Goal: Task Accomplishment & Management: Use online tool/utility

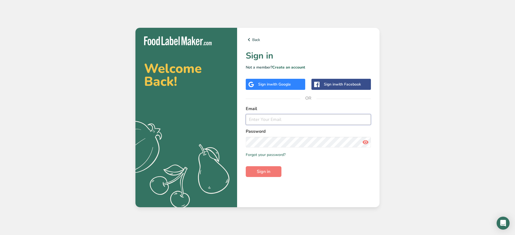
click at [283, 121] on input "email" at bounding box center [308, 119] width 125 height 11
click at [288, 84] on span "with Google" at bounding box center [280, 84] width 21 height 5
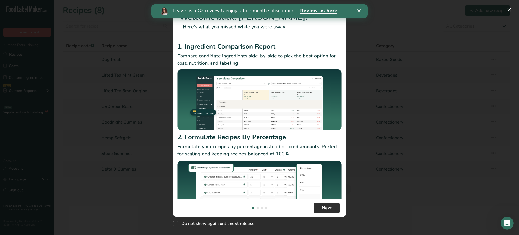
click at [326, 210] on span "Next" at bounding box center [327, 208] width 10 height 6
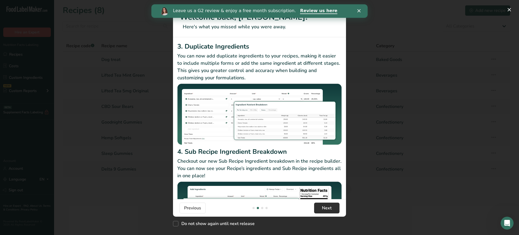
click at [326, 206] on span "Next" at bounding box center [327, 208] width 10 height 6
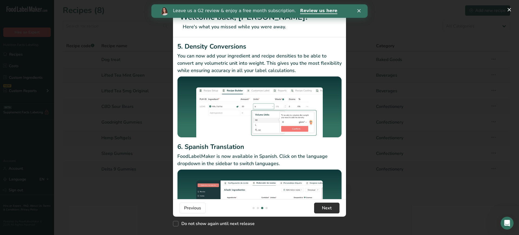
click at [326, 207] on span "Next" at bounding box center [327, 208] width 10 height 6
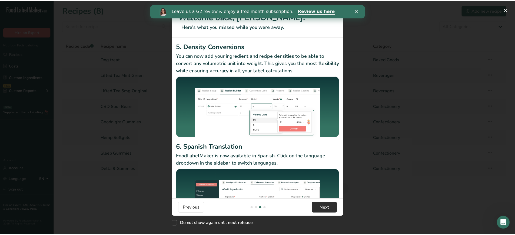
scroll to position [0, 519]
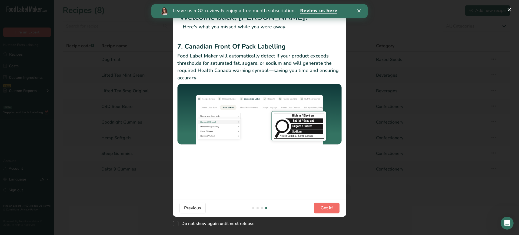
click at [326, 207] on span "Got it!" at bounding box center [326, 208] width 12 height 6
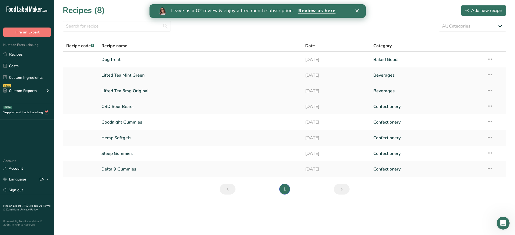
click at [151, 88] on link "Lifted Tea 5mg Original" at bounding box center [200, 90] width 198 height 11
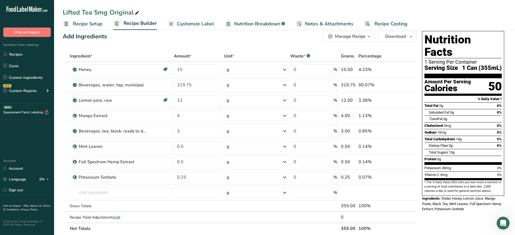
scroll to position [9, 0]
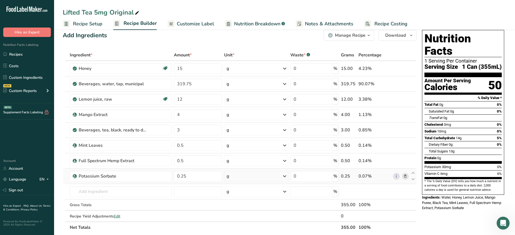
click at [407, 177] on span at bounding box center [405, 176] width 6 height 6
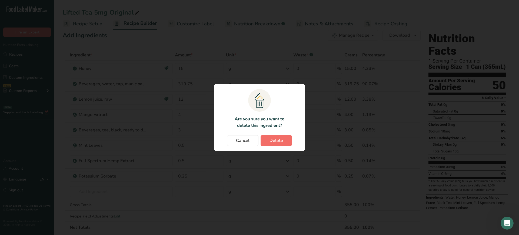
click at [276, 142] on span "Delete" at bounding box center [276, 141] width 14 height 6
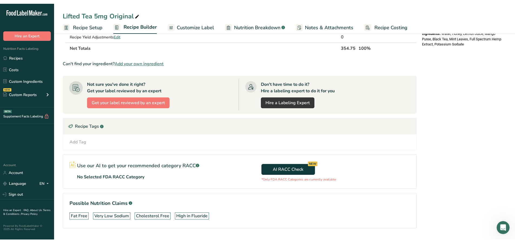
scroll to position [0, 0]
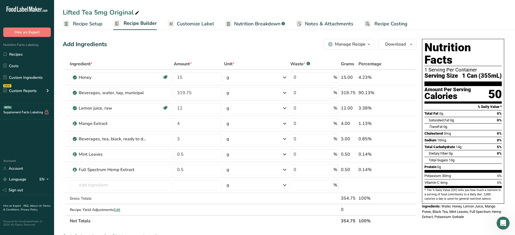
click at [188, 23] on span "Customize Label" at bounding box center [195, 23] width 37 height 7
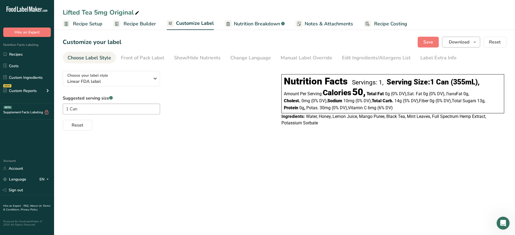
click at [475, 45] on icon "button" at bounding box center [474, 42] width 4 height 7
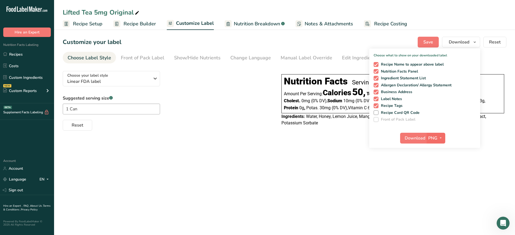
click at [433, 140] on span "PNG" at bounding box center [432, 138] width 9 height 6
click at [420, 139] on span "Download" at bounding box center [415, 138] width 21 height 6
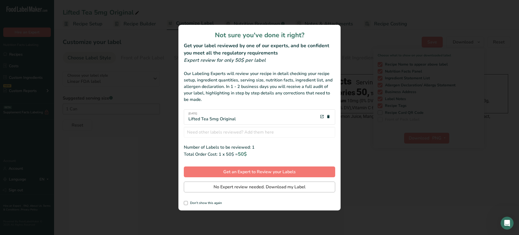
click at [229, 190] on span "No Expert review needed. Download my Label" at bounding box center [259, 187] width 92 height 6
